Goal: Task Accomplishment & Management: Use online tool/utility

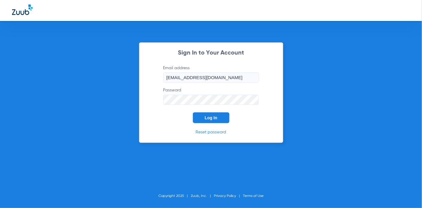
click at [218, 113] on button "Log In" at bounding box center [211, 117] width 37 height 11
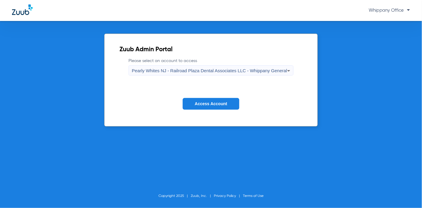
click at [262, 72] on span "Pearly Whites NJ - Railroad Plaza Dental Associates LLC - Whippany General" at bounding box center [209, 70] width 155 height 5
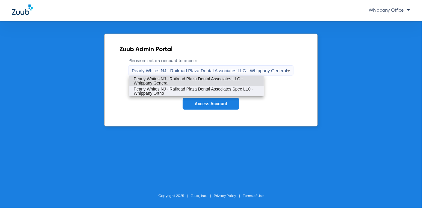
click at [251, 89] on span "Pearly Whites NJ - Railroad Plaza Dental Associates Spec LLC - Whippany Ortho" at bounding box center [196, 91] width 125 height 8
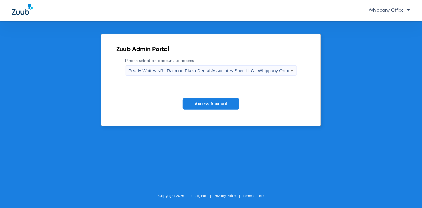
click at [221, 103] on span "Access Account" at bounding box center [210, 103] width 32 height 5
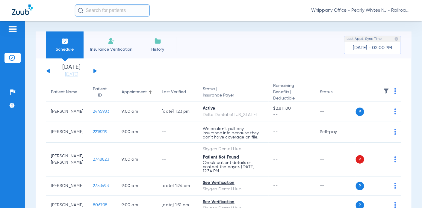
click at [96, 70] on div "[DATE] [DATE] [DATE] [DATE] [DATE] [DATE] [DATE] [DATE] [DATE] [DATE] [DATE] [D…" at bounding box center [71, 70] width 51 height 13
click at [92, 71] on div "[DATE] [DATE] [DATE] [DATE] [DATE] [DATE] [DATE] [DATE] [DATE] [DATE] [DATE] [D…" at bounding box center [71, 70] width 51 height 13
click at [94, 71] on button at bounding box center [95, 71] width 4 height 4
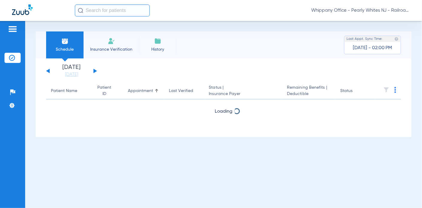
click at [94, 71] on button at bounding box center [95, 71] width 4 height 4
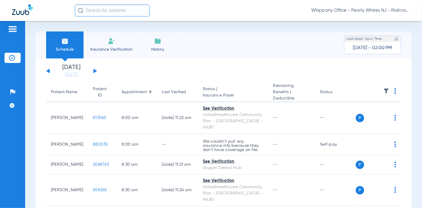
click at [391, 92] on th at bounding box center [377, 92] width 45 height 19
click at [394, 92] on img at bounding box center [395, 91] width 2 height 6
drag, startPoint x: 361, startPoint y: 113, endPoint x: 6, endPoint y: 108, distance: 355.5
click at [361, 113] on span "Verify All" at bounding box center [366, 115] width 37 height 4
click at [394, 90] on img at bounding box center [395, 91] width 2 height 6
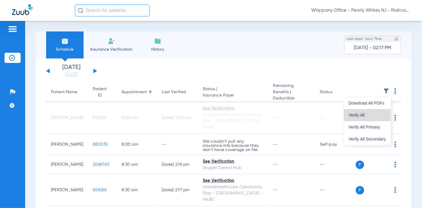
click at [370, 112] on button "Verify All" at bounding box center [366, 115] width 47 height 12
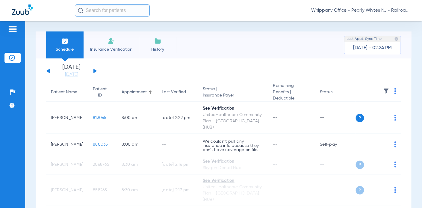
click at [394, 92] on img at bounding box center [395, 91] width 2 height 6
click at [358, 115] on span "Verify All" at bounding box center [366, 115] width 37 height 4
